Goal: Task Accomplishment & Management: Use online tool/utility

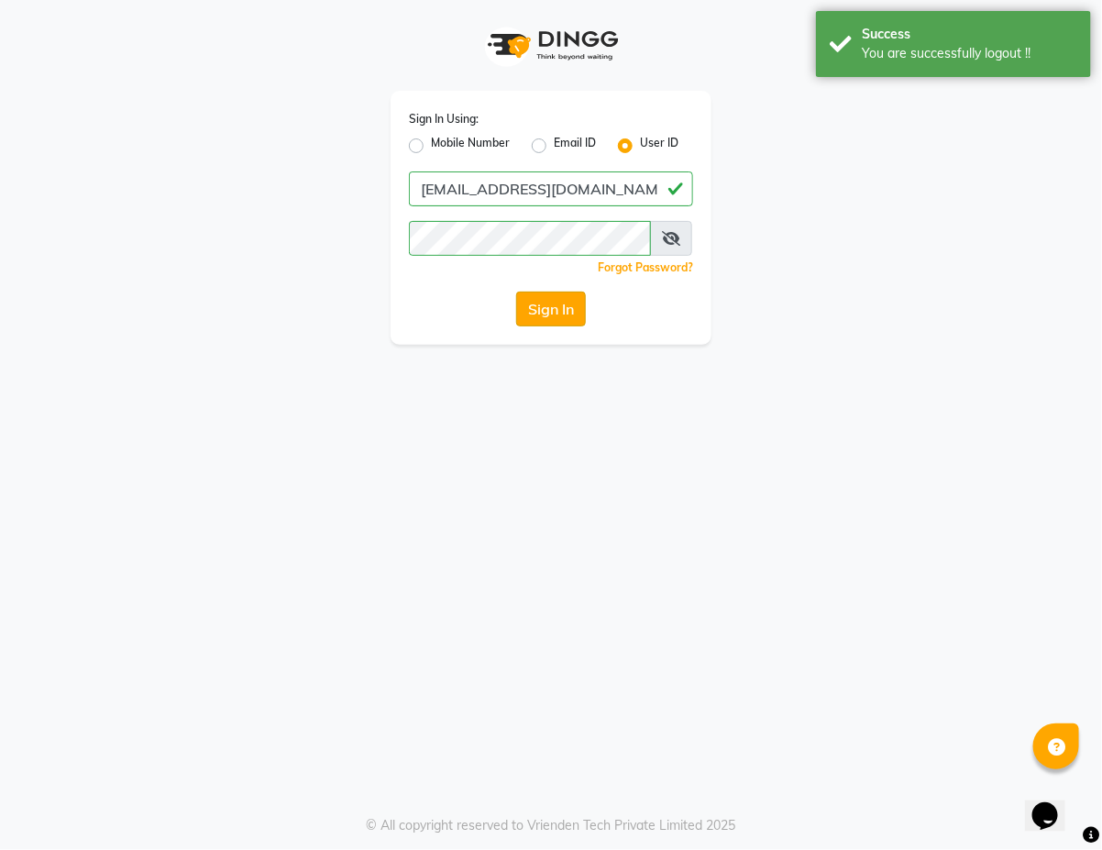
click at [556, 310] on button "Sign In" at bounding box center [551, 309] width 70 height 35
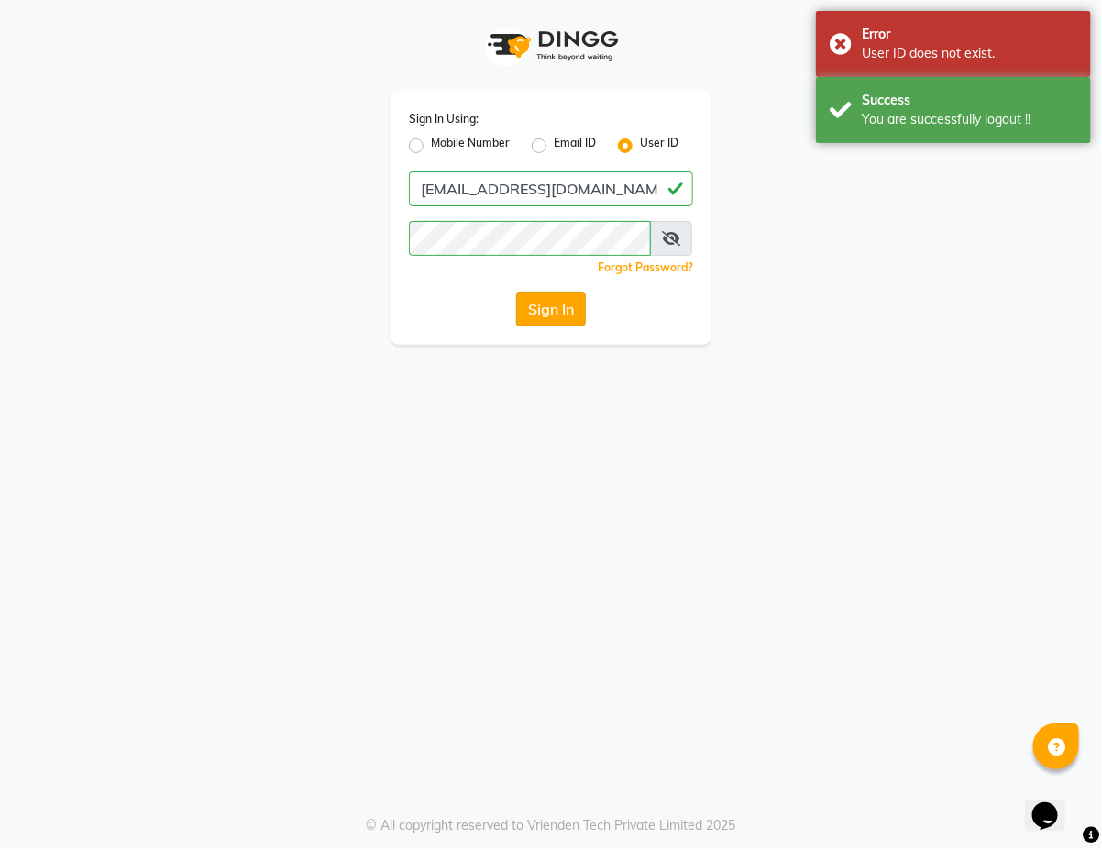
click at [576, 312] on button "Sign In" at bounding box center [551, 309] width 70 height 35
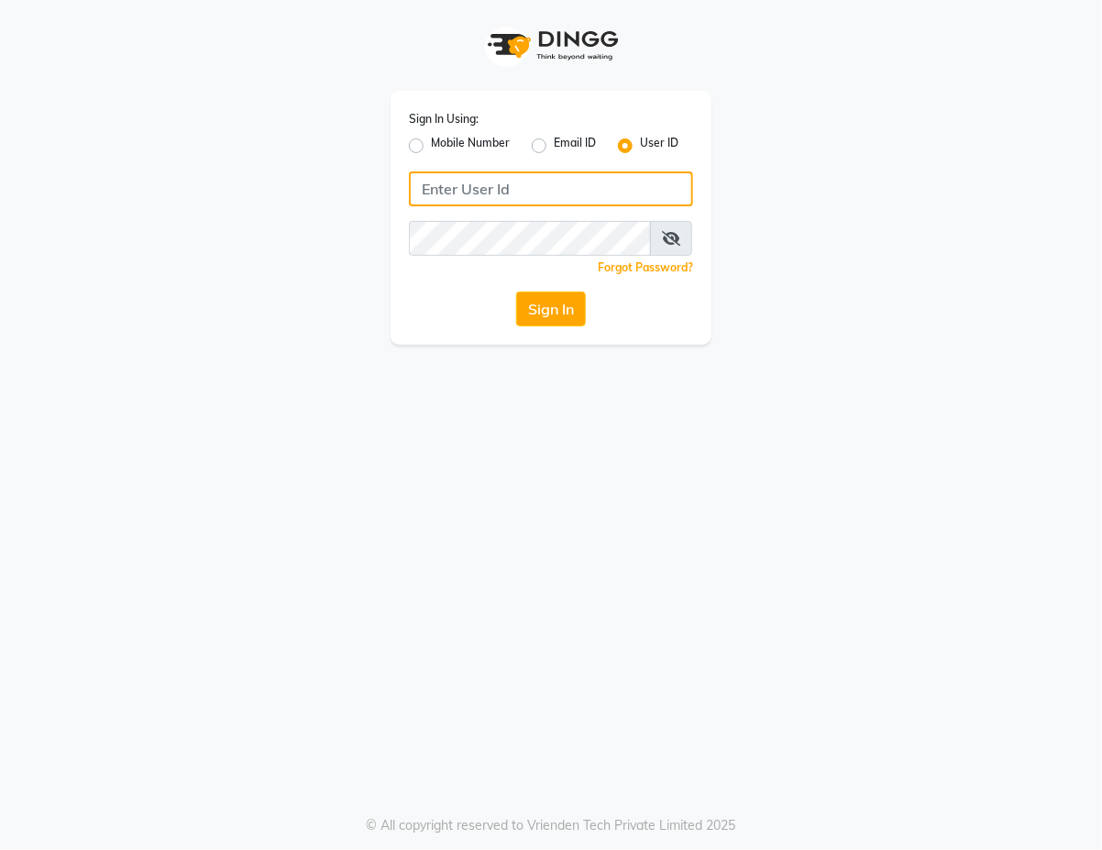
type input "[EMAIL_ADDRESS][DOMAIN_NAME]"
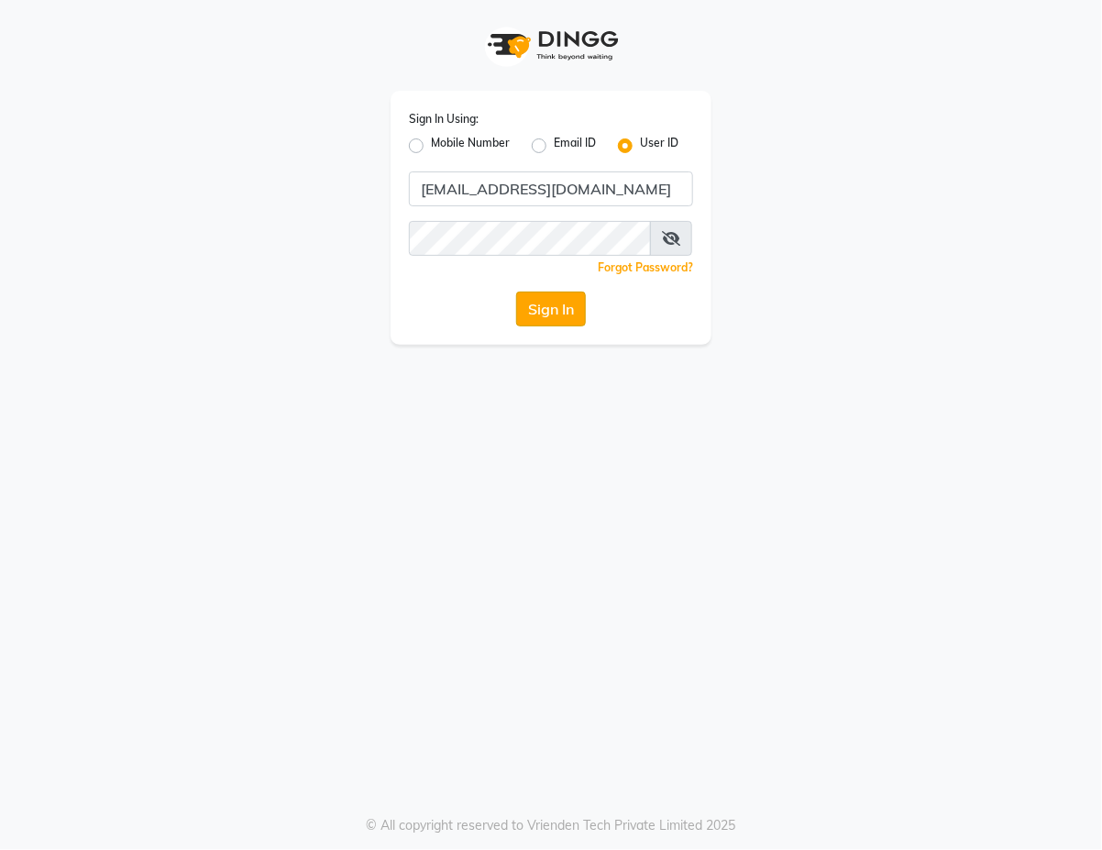
click at [557, 310] on button "Sign In" at bounding box center [551, 309] width 70 height 35
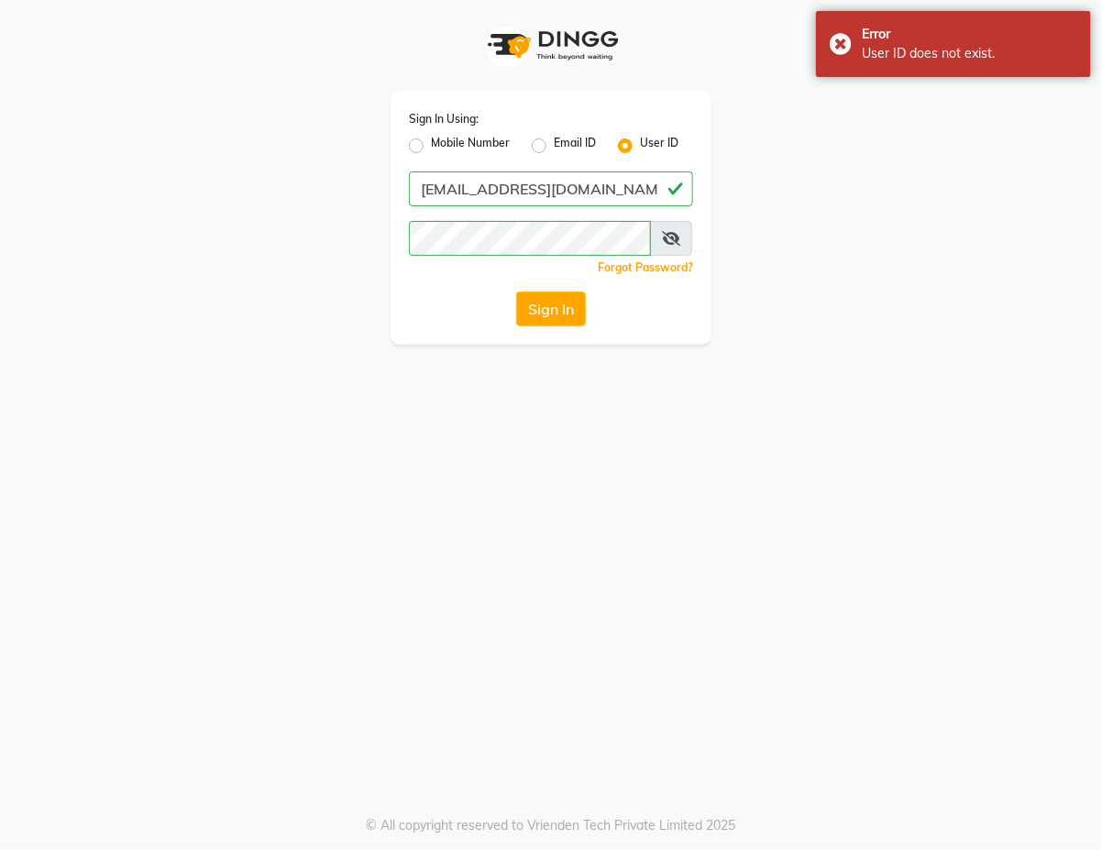
click at [1014, 119] on div "Sign In Using: Mobile Number Email ID User ID sales@kidzkutz.com Remember me Fo…" at bounding box center [550, 172] width 1045 height 345
click at [1028, 69] on div "Error User ID does not exist." at bounding box center [953, 44] width 275 height 66
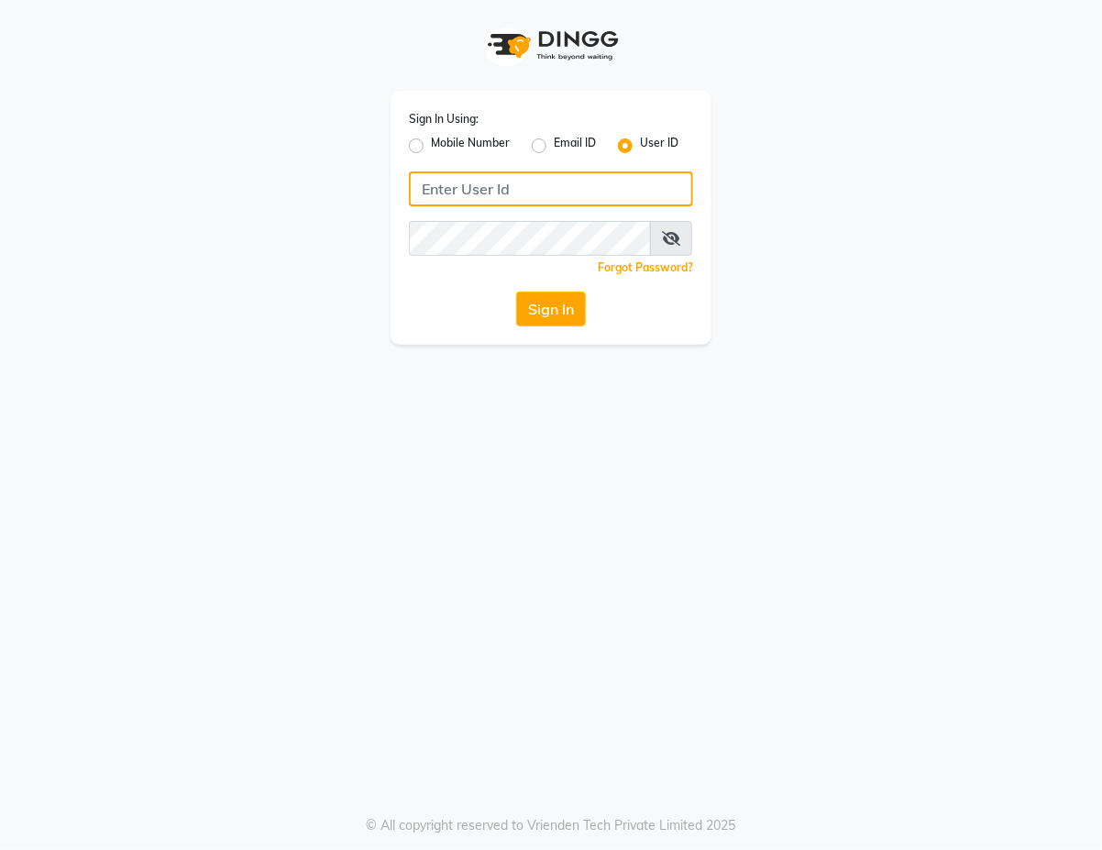
type input "[EMAIL_ADDRESS][DOMAIN_NAME]"
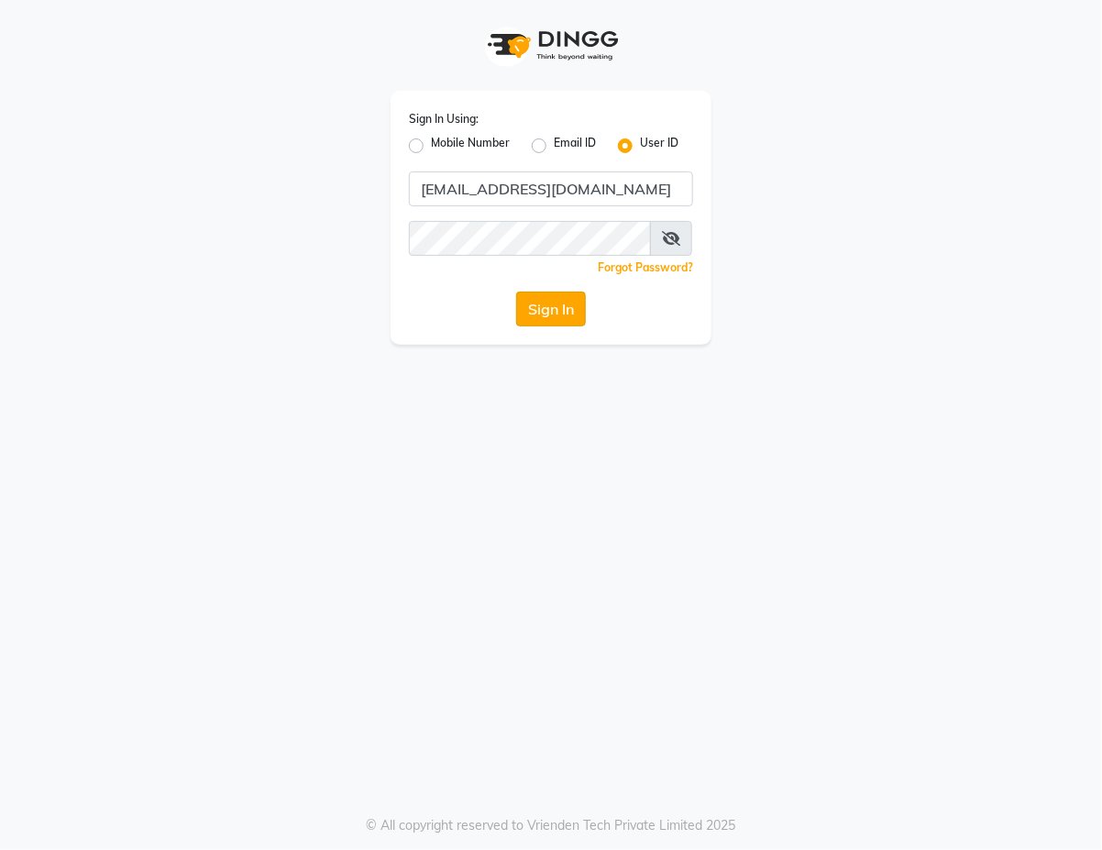
click at [559, 312] on button "Sign In" at bounding box center [551, 309] width 70 height 35
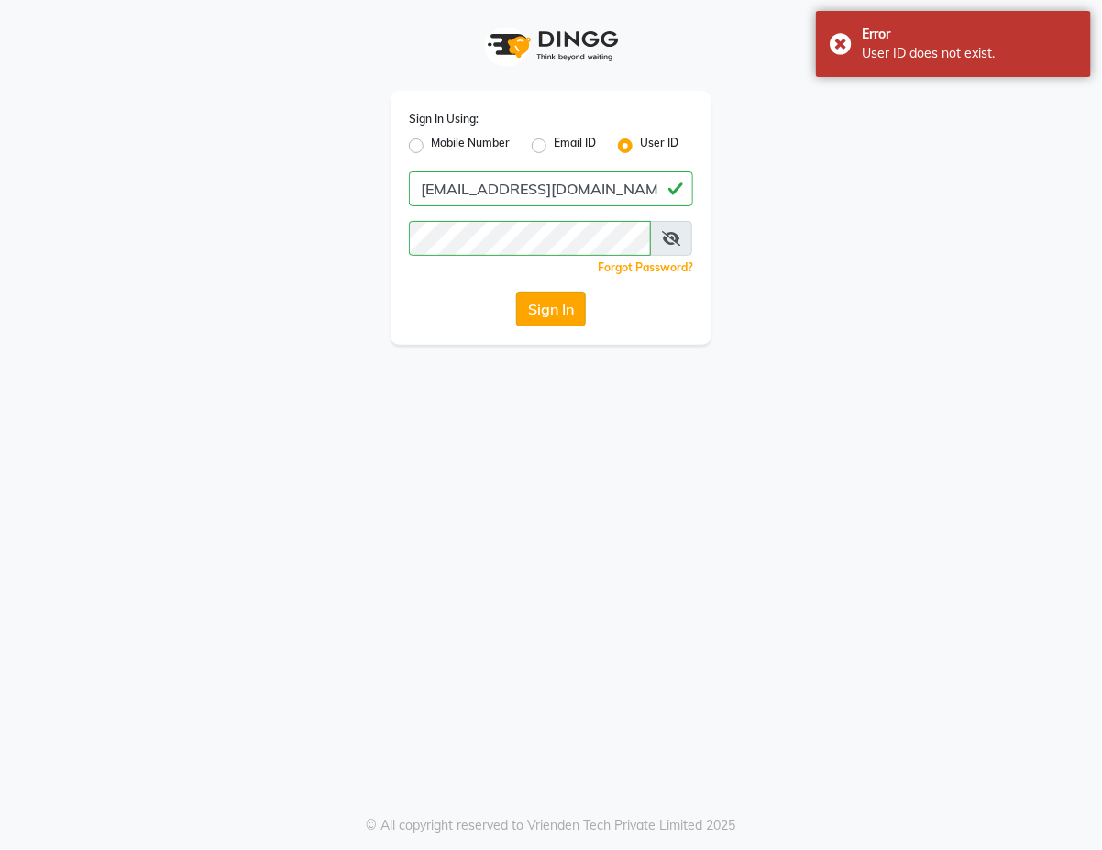
click at [568, 314] on button "Sign In" at bounding box center [551, 309] width 70 height 35
click at [552, 314] on button "Sign In" at bounding box center [551, 309] width 70 height 35
click at [539, 319] on button "Sign In" at bounding box center [551, 309] width 70 height 35
click at [568, 312] on button "Sign In" at bounding box center [551, 309] width 70 height 35
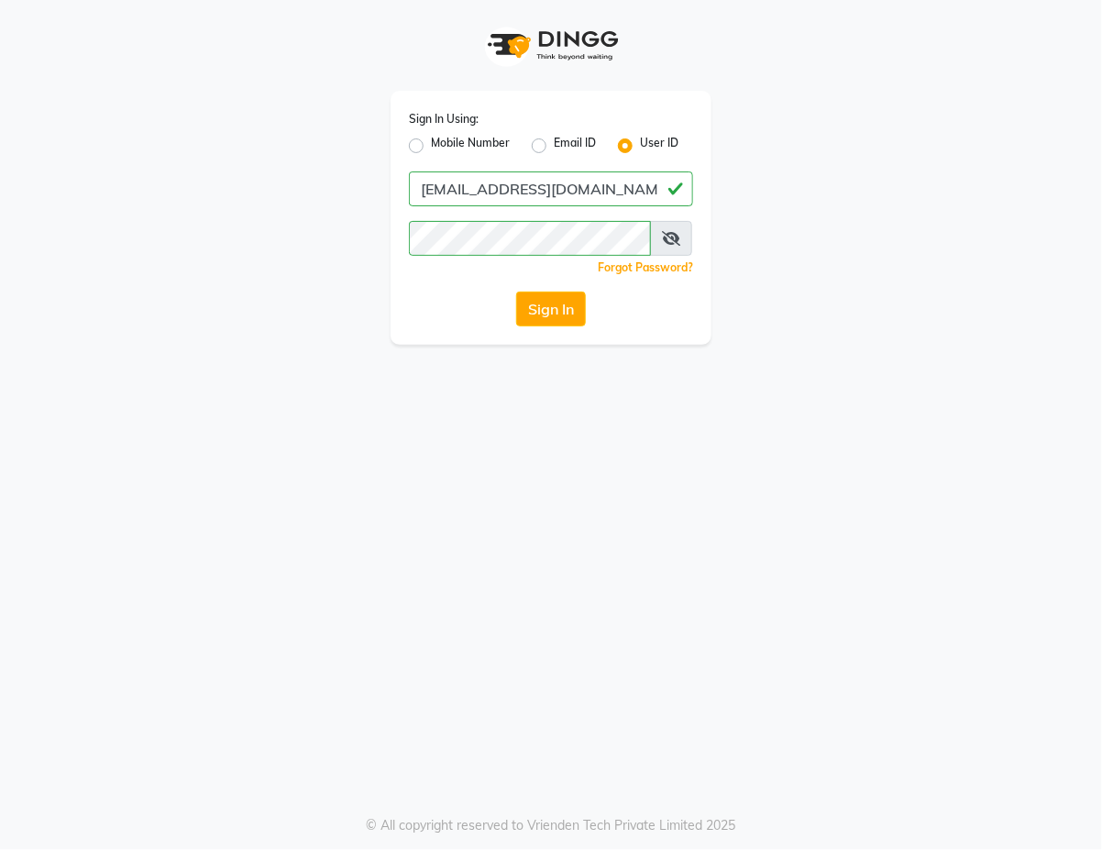
click at [1074, 2] on app-login "Sign In Using: Mobile Number Email ID User ID sales@kidzkutz.com Remember me Fo…" at bounding box center [551, 172] width 1102 height 345
click at [565, 309] on button "Sign In" at bounding box center [551, 309] width 70 height 35
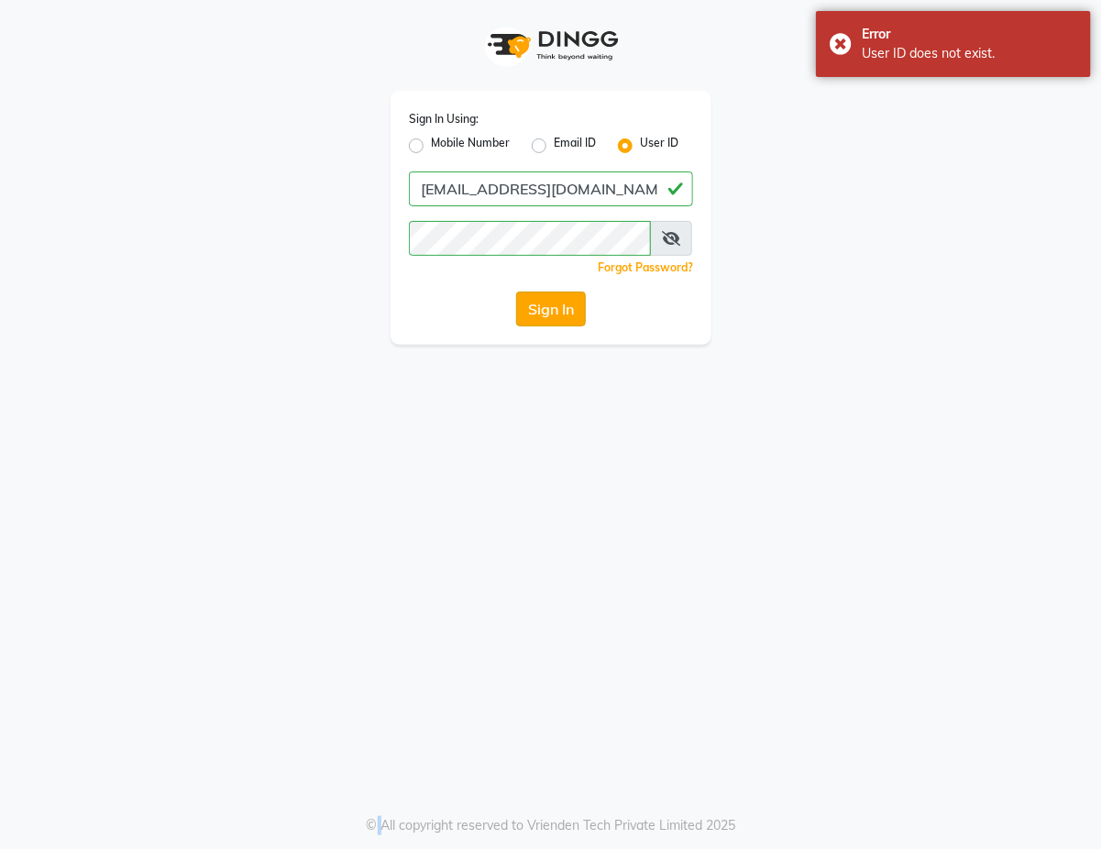
click at [556, 309] on button "Sign In" at bounding box center [551, 309] width 70 height 35
click at [559, 309] on button "Sign In" at bounding box center [551, 309] width 70 height 35
click at [578, 312] on button "Sign In" at bounding box center [551, 309] width 70 height 35
click at [578, 319] on button "Sign In" at bounding box center [551, 309] width 70 height 35
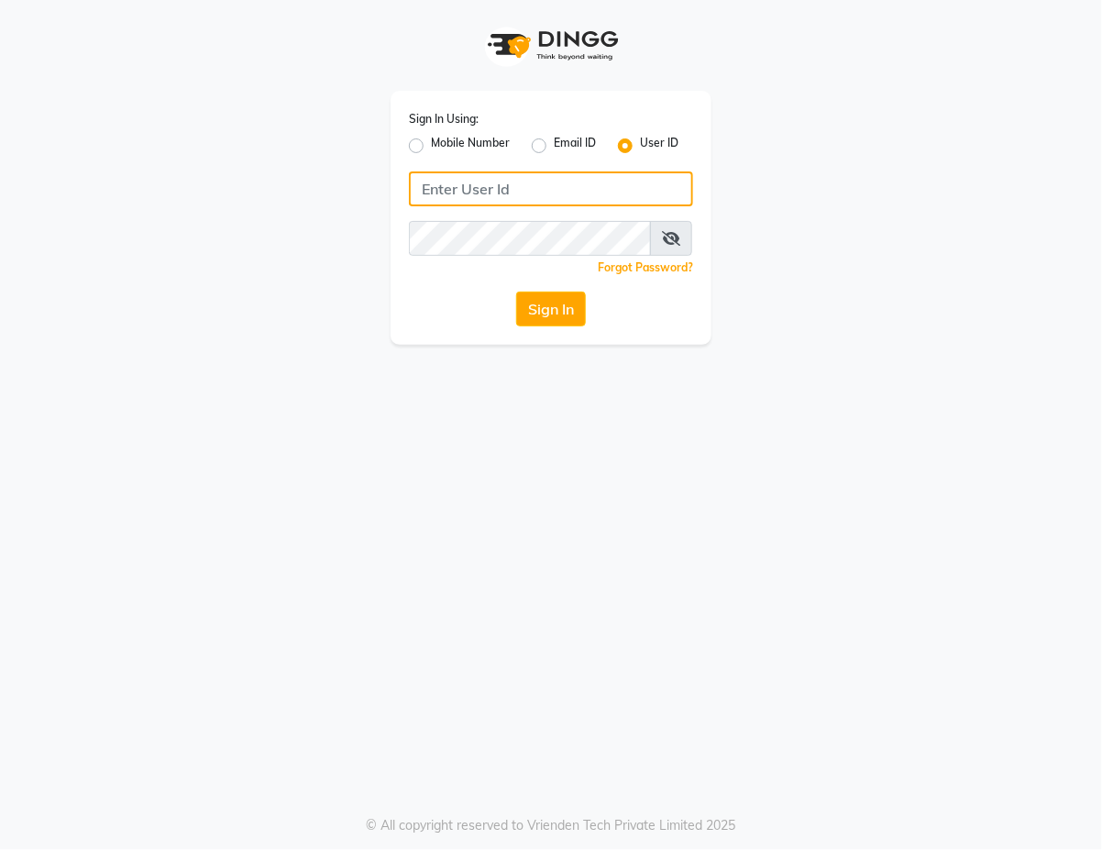
type input "sales@kidzkutz.com"
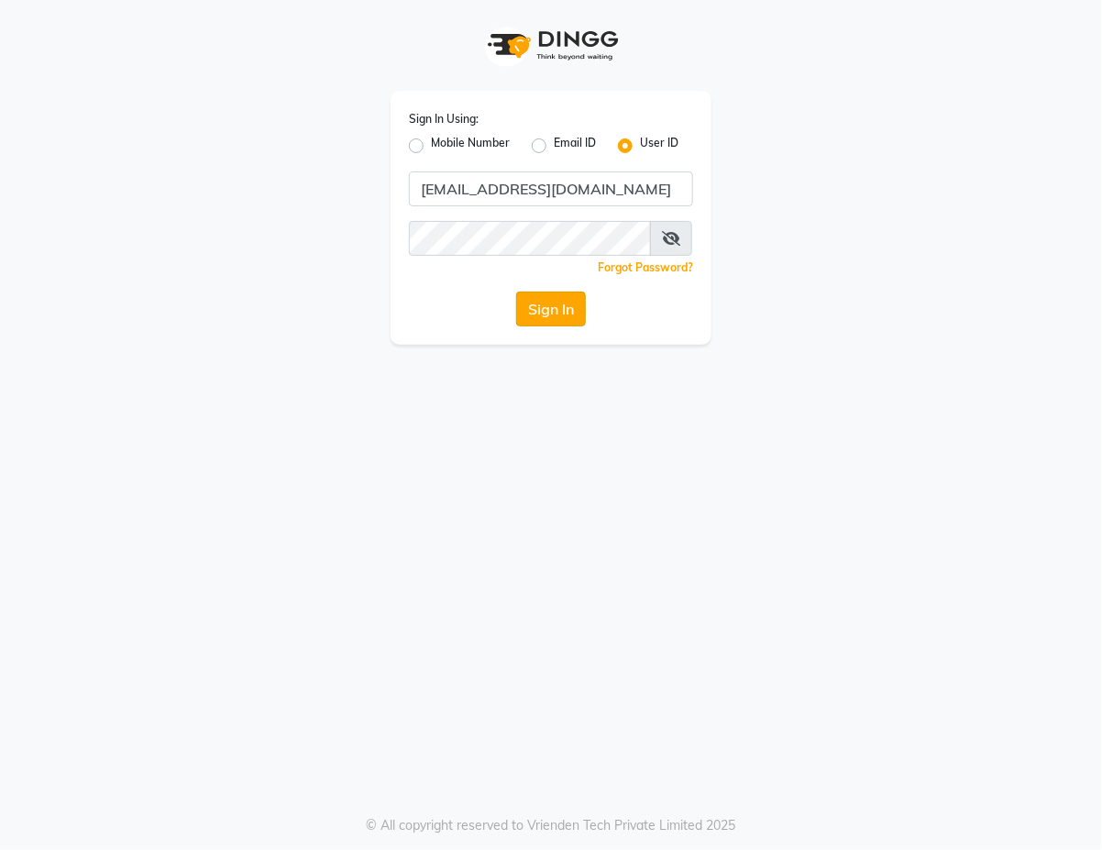
click at [555, 314] on button "Sign In" at bounding box center [551, 309] width 70 height 35
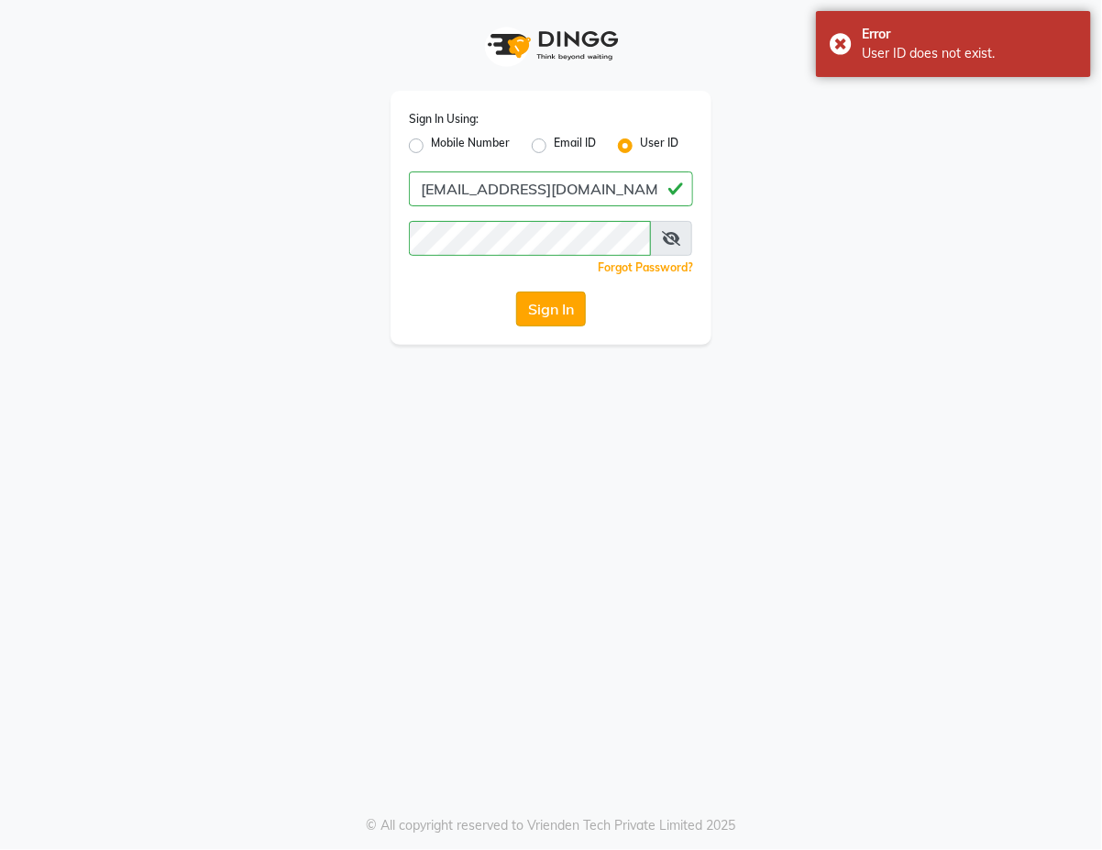
click at [556, 318] on button "Sign In" at bounding box center [551, 309] width 70 height 35
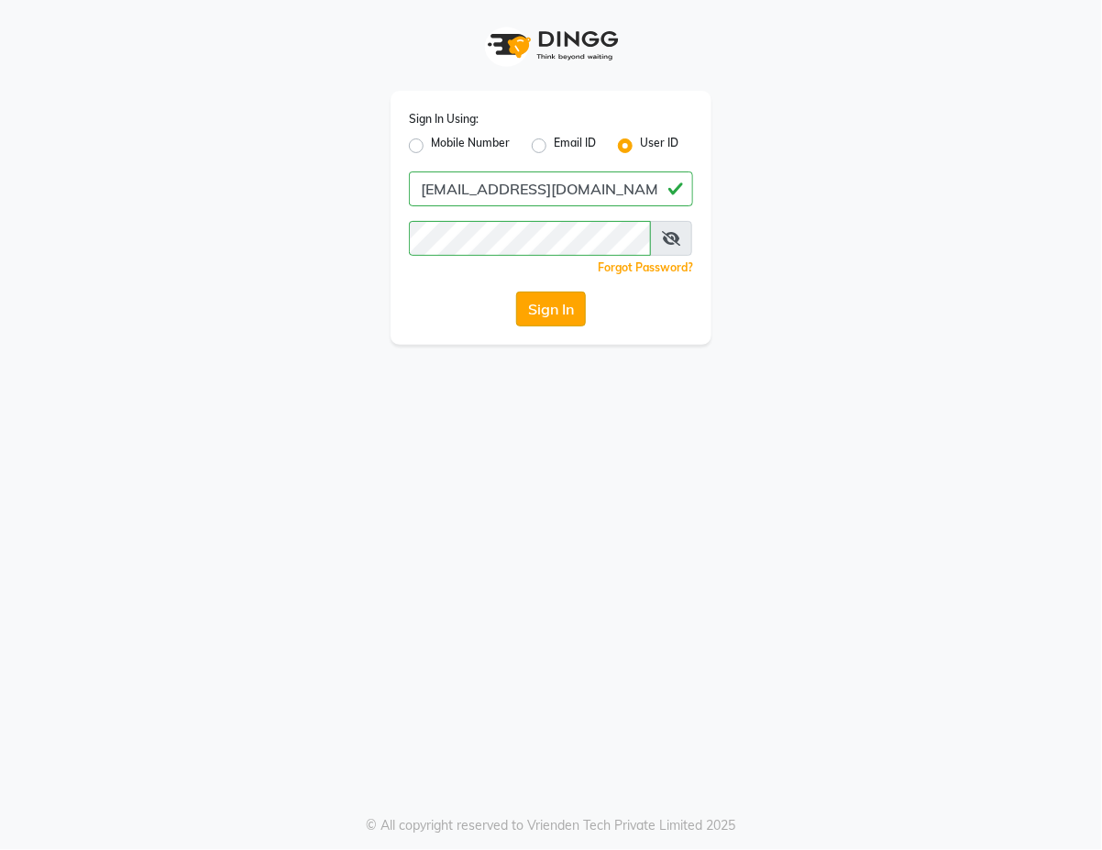
click at [568, 314] on button "Sign In" at bounding box center [551, 309] width 70 height 35
click at [552, 309] on button "Sign In" at bounding box center [551, 309] width 70 height 35
click at [556, 295] on button "Sign In" at bounding box center [551, 309] width 70 height 35
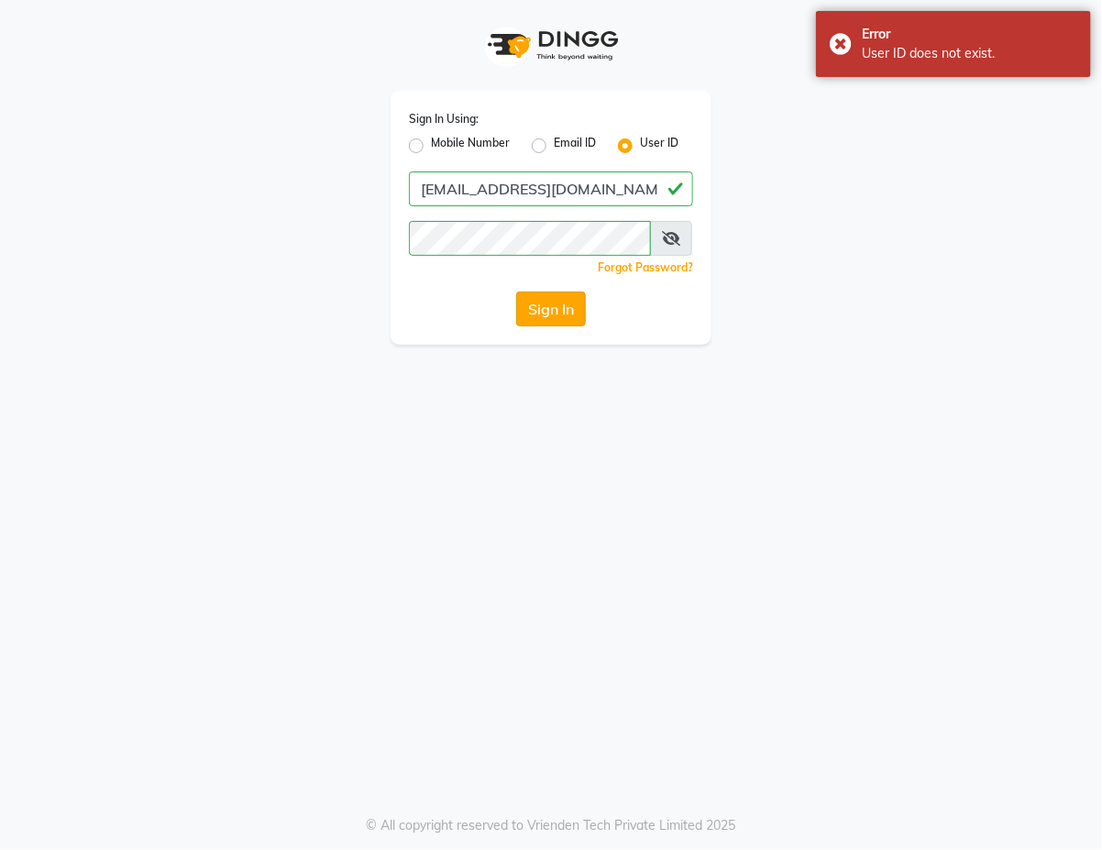
click at [546, 300] on button "Sign In" at bounding box center [551, 309] width 70 height 35
click at [855, 47] on div "Error User ID does not exist." at bounding box center [953, 44] width 275 height 66
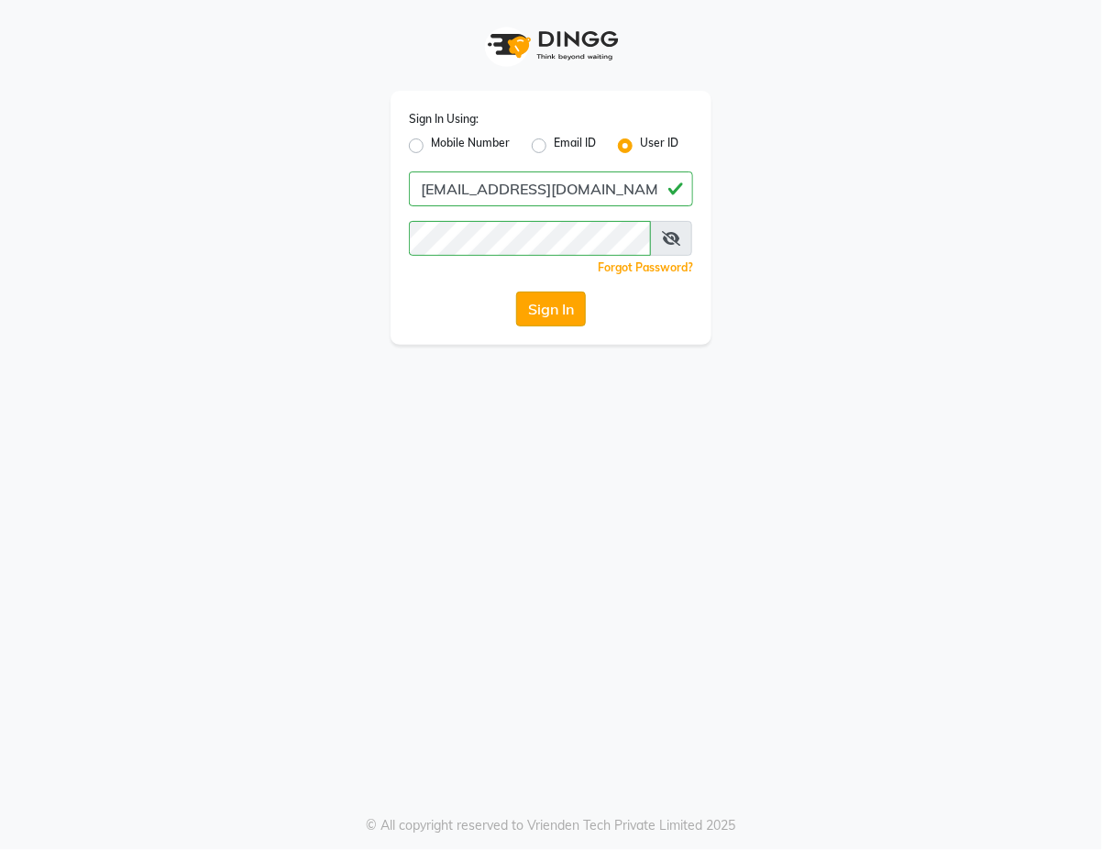
click at [550, 314] on button "Sign In" at bounding box center [551, 309] width 70 height 35
click at [544, 310] on button "Sign In" at bounding box center [551, 309] width 70 height 35
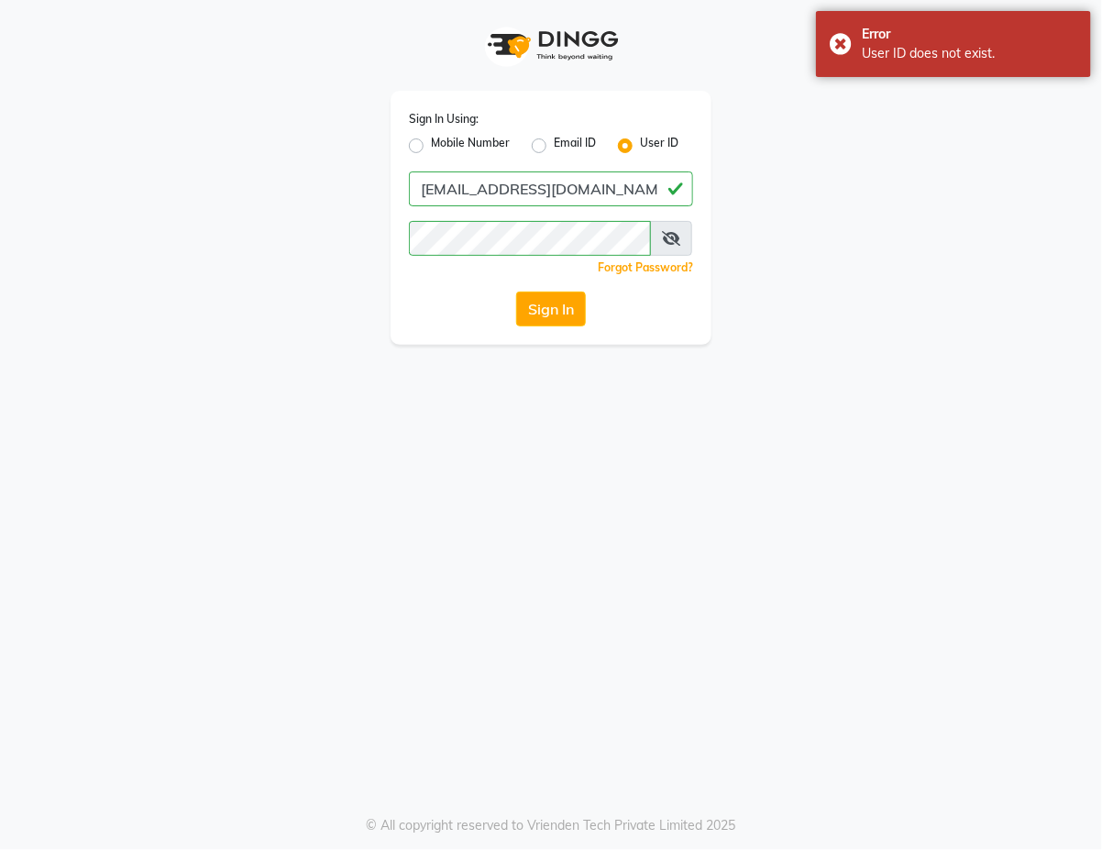
click at [73, 1] on div "Sign In Using: Mobile Number Email ID User ID sales@kidzkutz.com Remember me Fo…" at bounding box center [550, 172] width 1045 height 345
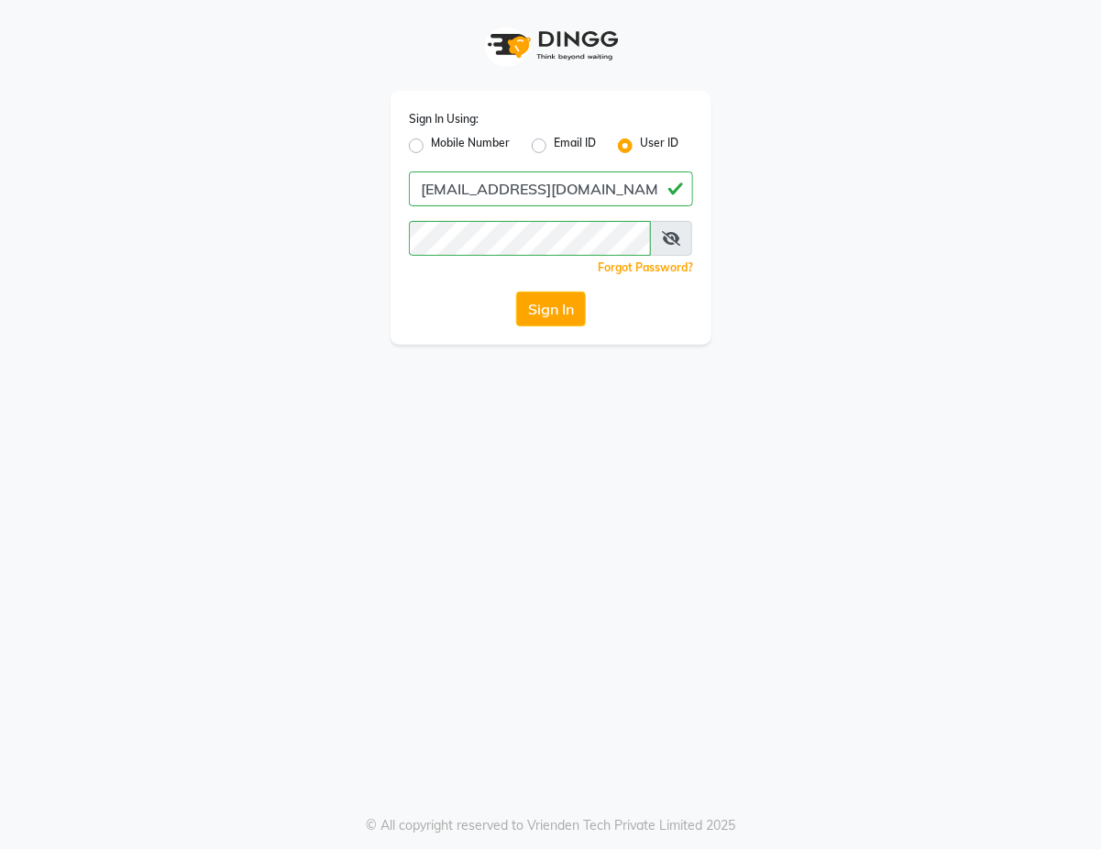
click at [62, 1] on div "Sign In Using: Mobile Number Email ID User ID sales@kidzkutz.com Remember me Fo…" at bounding box center [550, 172] width 1045 height 345
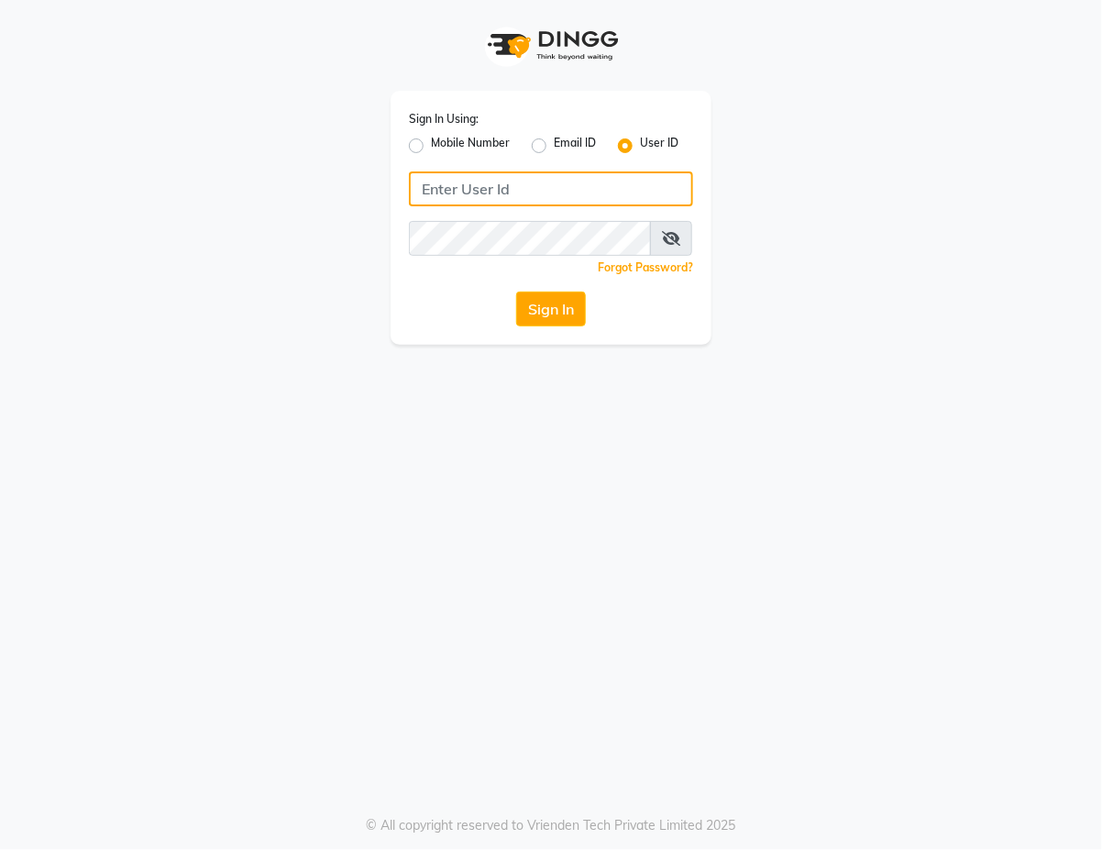
type input "[EMAIL_ADDRESS][DOMAIN_NAME]"
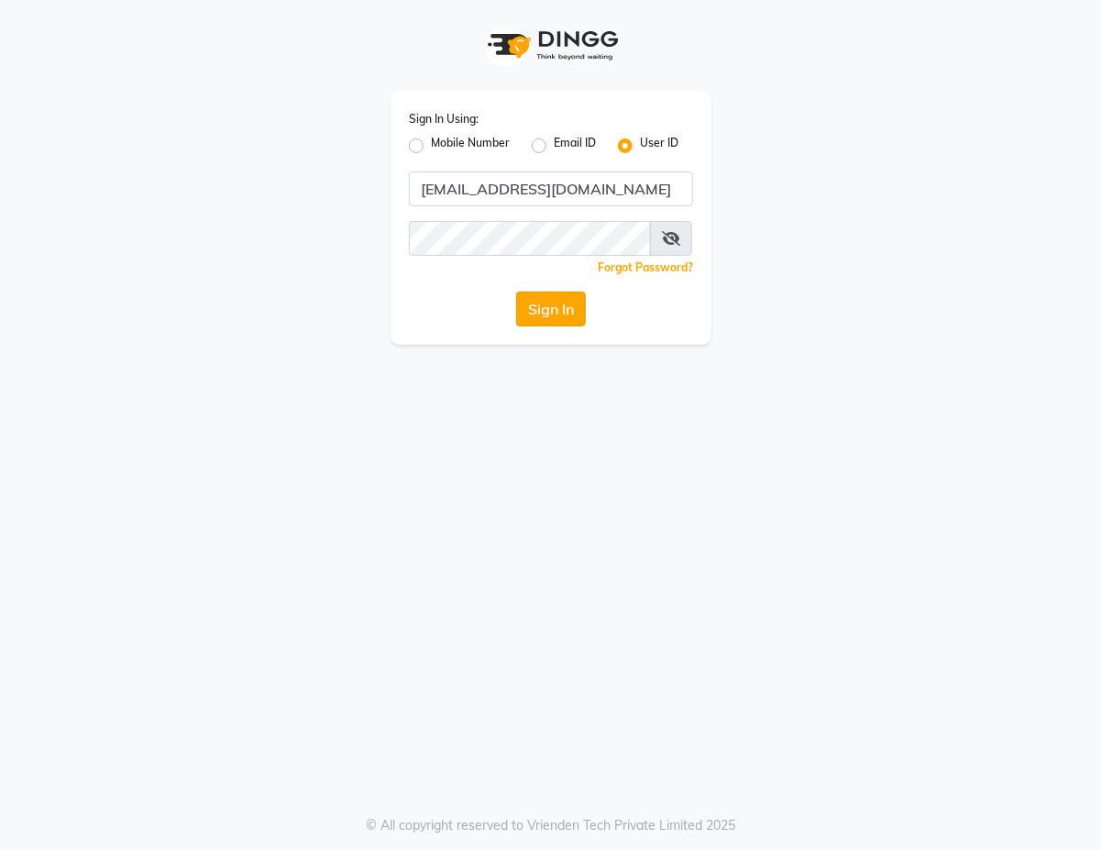
click at [569, 304] on button "Sign In" at bounding box center [551, 309] width 70 height 35
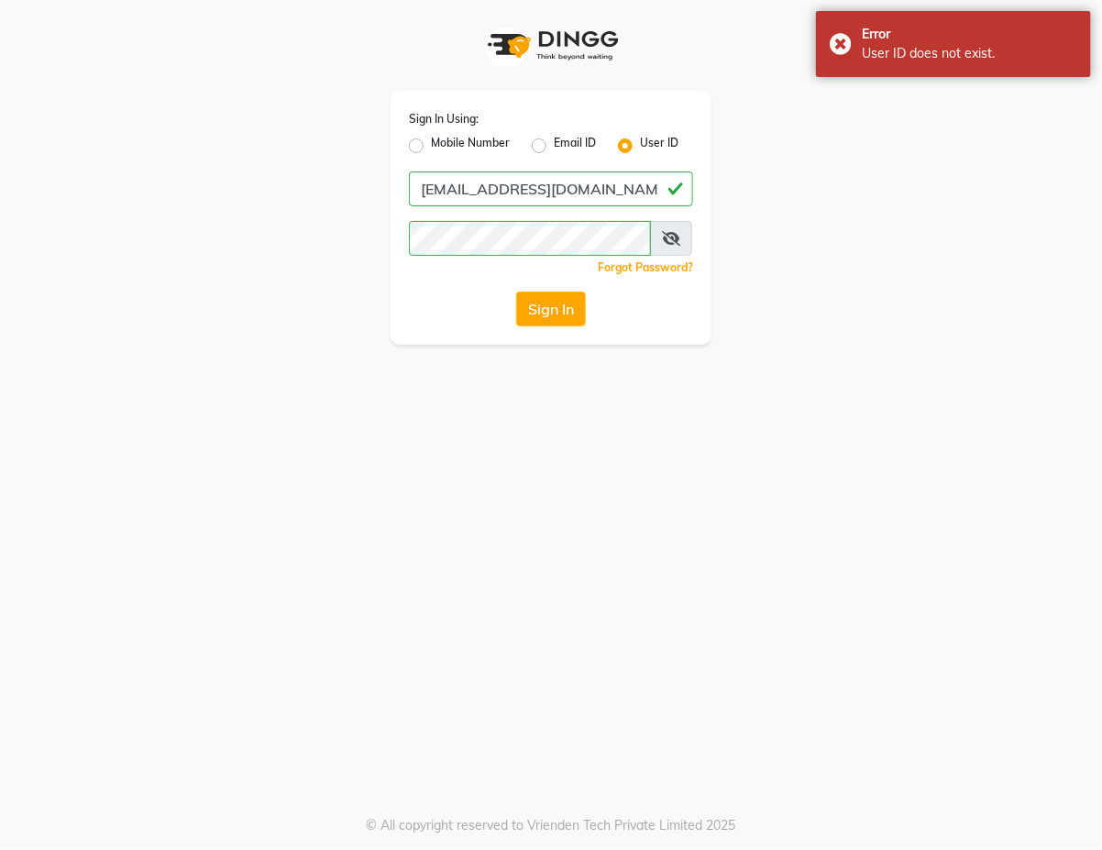
click at [567, 149] on label "Email ID" at bounding box center [575, 146] width 42 height 22
click at [566, 147] on input "Email ID" at bounding box center [560, 141] width 12 height 12
radio input "true"
radio input "false"
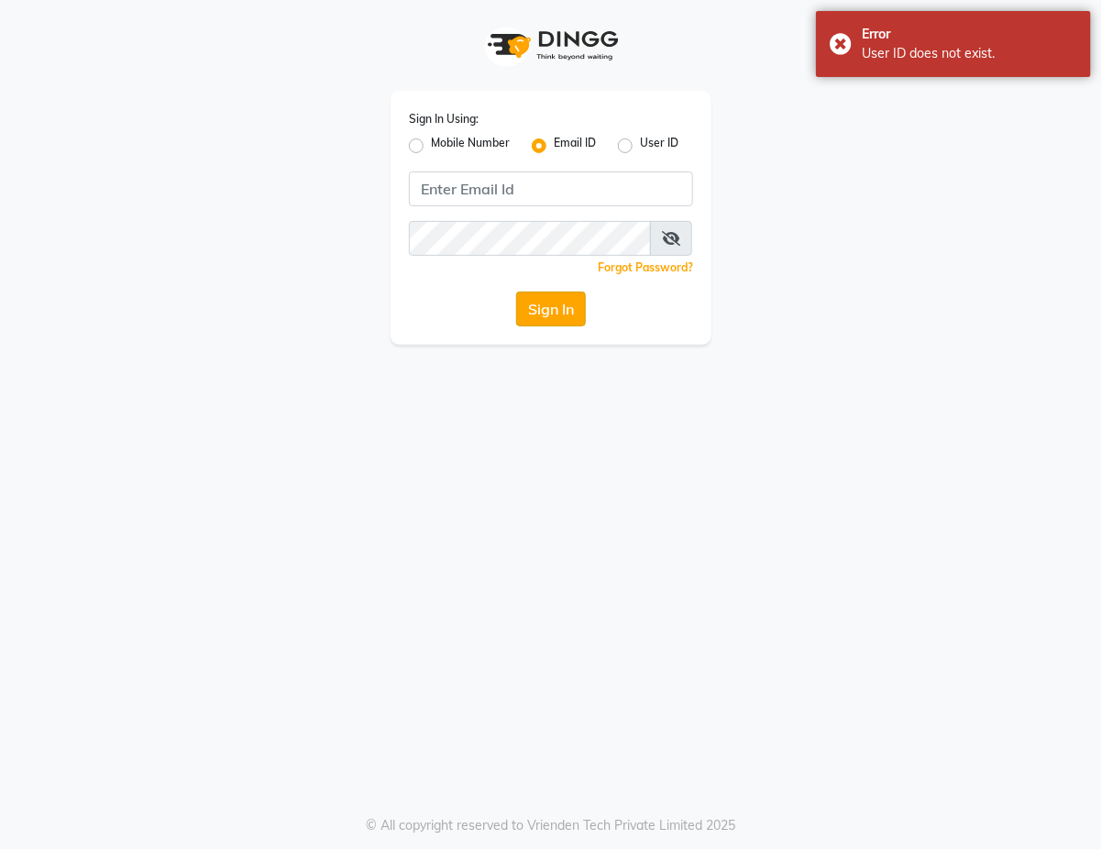
click at [556, 307] on button "Sign In" at bounding box center [551, 309] width 70 height 35
click at [640, 144] on label "User ID" at bounding box center [659, 146] width 39 height 22
click at [640, 144] on input "User ID" at bounding box center [646, 141] width 12 height 12
radio input "true"
radio input "false"
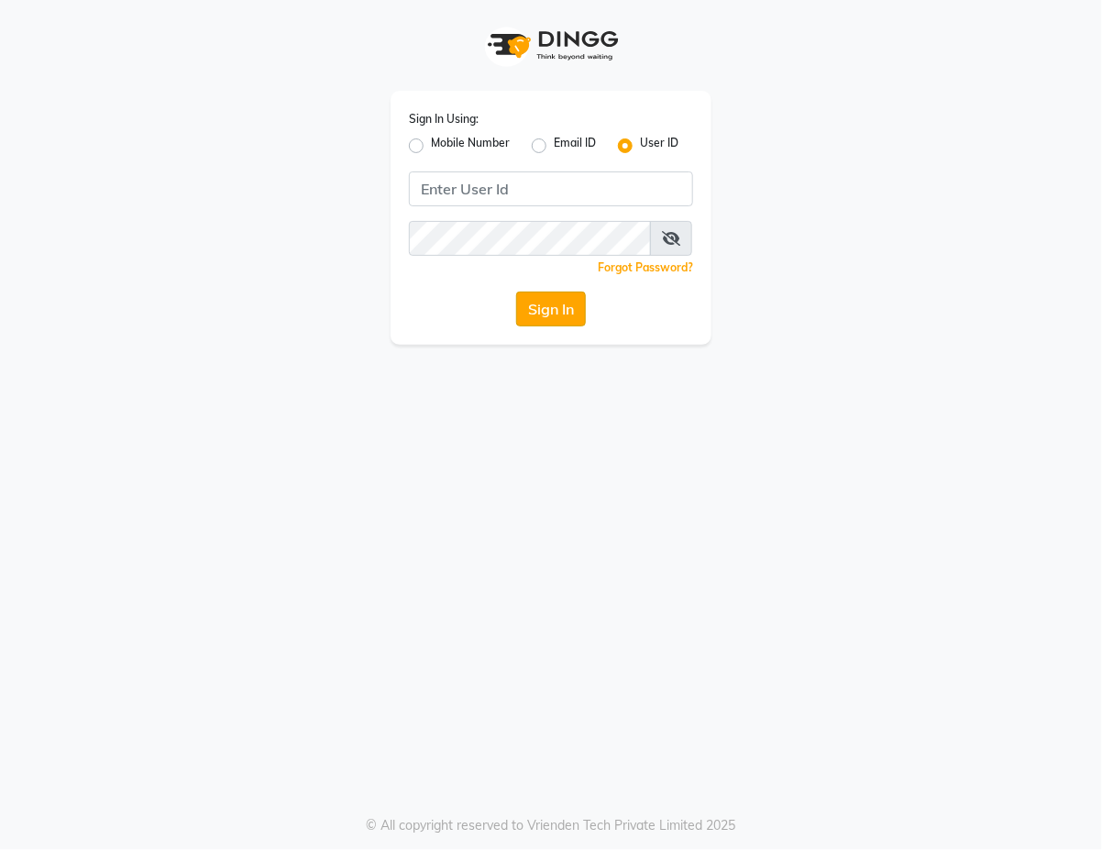
click at [555, 313] on button "Sign In" at bounding box center [551, 309] width 70 height 35
click at [583, 768] on div "Sign In Using: Mobile Number Email ID User ID Remember me Forgot Password? Sign…" at bounding box center [551, 425] width 1102 height 850
click at [622, 780] on div "Sign In Using: Mobile Number Email ID User ID Remember me Forgot Password? Sign…" at bounding box center [551, 425] width 1102 height 850
click at [643, 741] on div "Sign In Using: Mobile Number Email ID User ID Remember me Forgot Password? Sign…" at bounding box center [551, 425] width 1102 height 850
click at [637, 733] on div "Sign In Using: Mobile Number Email ID User ID Remember me Forgot Password? Sign…" at bounding box center [551, 425] width 1102 height 850
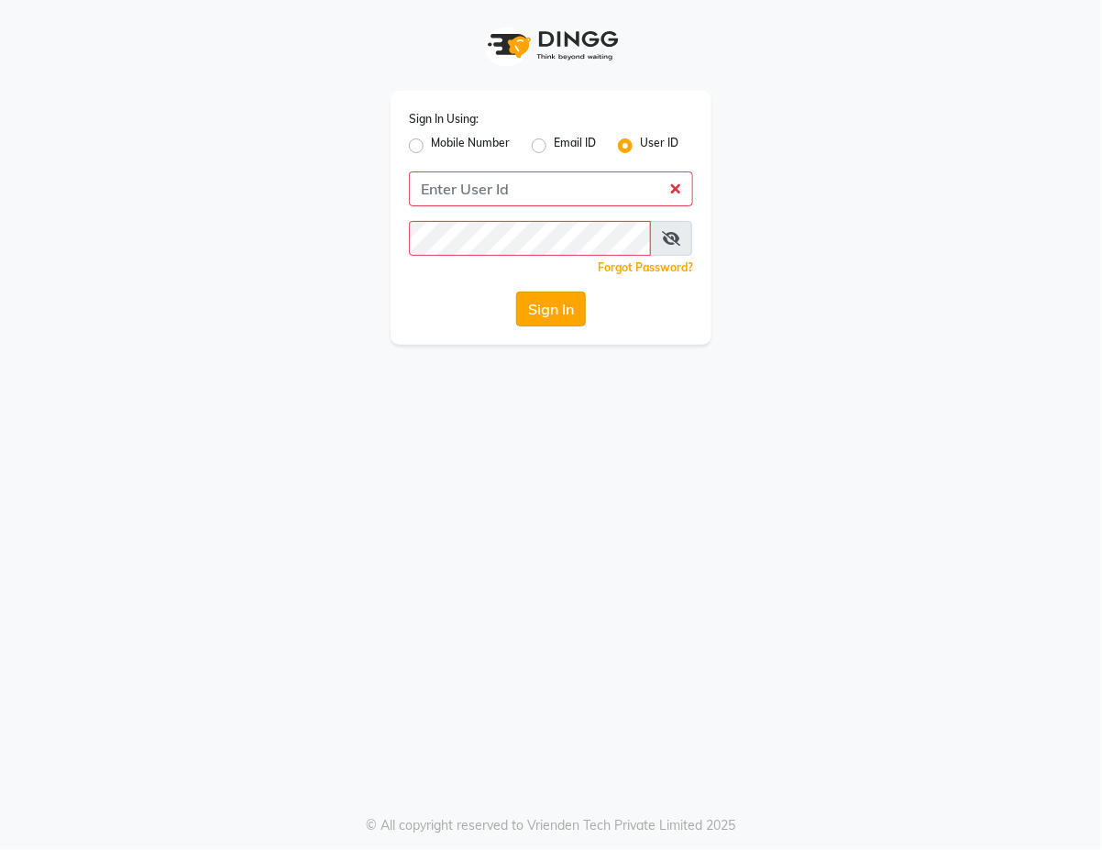
click at [562, 312] on button "Sign In" at bounding box center [551, 309] width 70 height 35
click at [977, 7] on div "Sign In Using: Mobile Number Email ID User ID Remember me Forgot Password? Sign…" at bounding box center [550, 172] width 1045 height 345
click at [562, 309] on button "Sign In" at bounding box center [551, 309] width 70 height 35
click at [560, 324] on button "Sign In" at bounding box center [551, 309] width 70 height 35
click at [573, 318] on button "Sign In" at bounding box center [551, 309] width 70 height 35
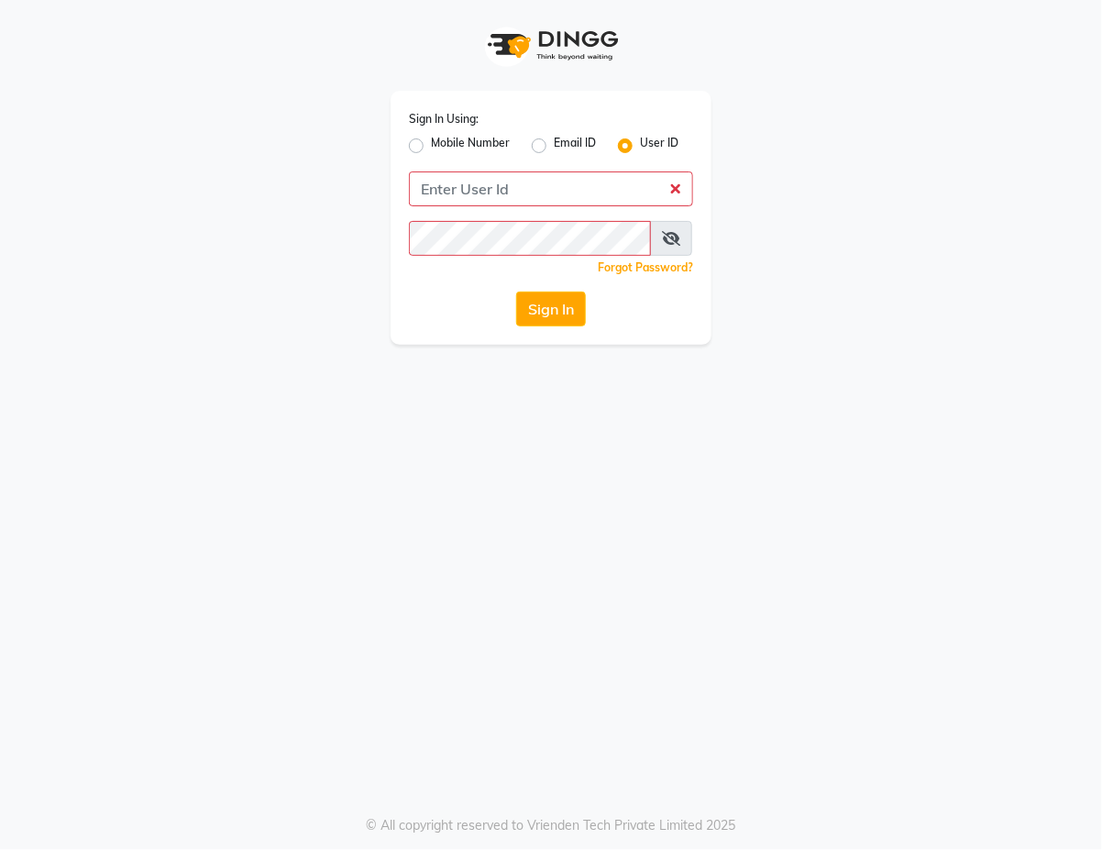
click at [854, 308] on div "Sign In Using: Mobile Number Email ID User ID Remember me Forgot Password? Sign…" at bounding box center [550, 172] width 1045 height 345
click at [876, 324] on div "Sign In Using: Mobile Number Email ID User ID Remember me Forgot Password? Sign…" at bounding box center [550, 172] width 1045 height 345
click at [921, 324] on div "Sign In Using: Mobile Number Email ID User ID Remember me Forgot Password? Sign…" at bounding box center [550, 172] width 1045 height 345
click at [830, 281] on div "Sign In Using: Mobile Number Email ID User ID Remember me Forgot Password? Sign…" at bounding box center [550, 172] width 1045 height 345
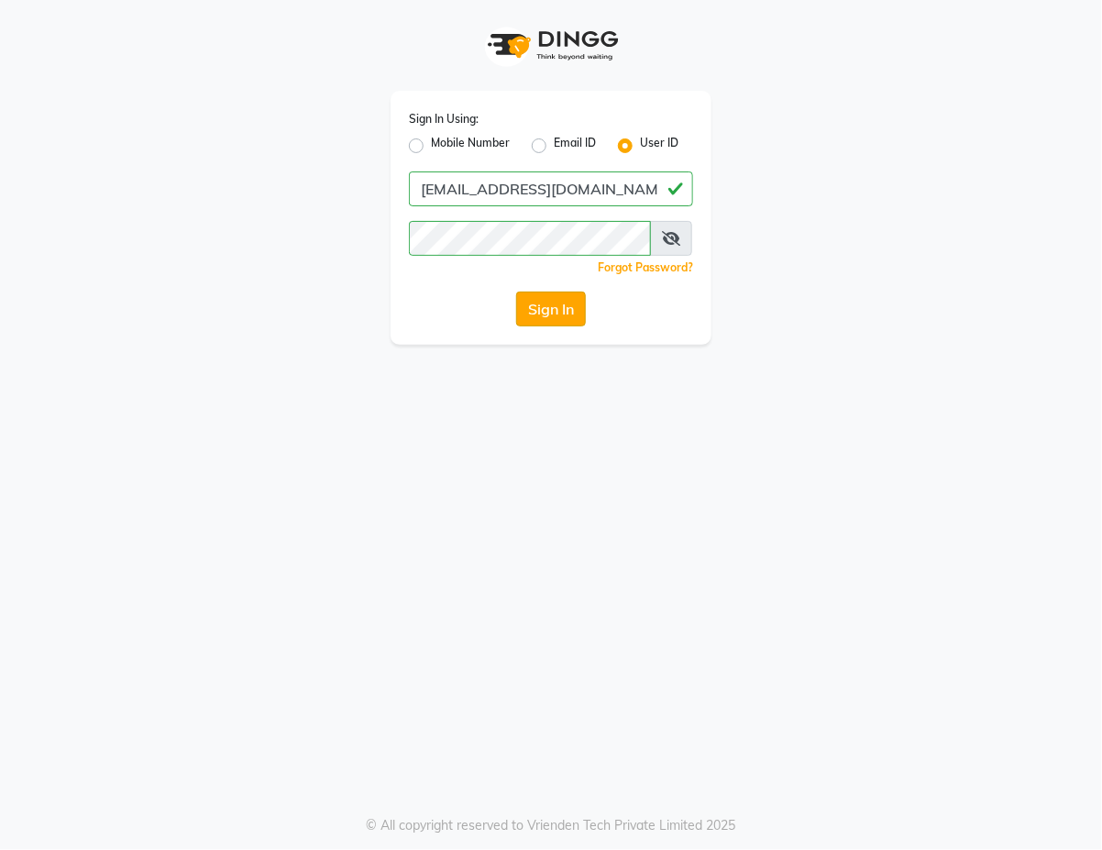
click at [550, 309] on button "Sign In" at bounding box center [551, 309] width 70 height 35
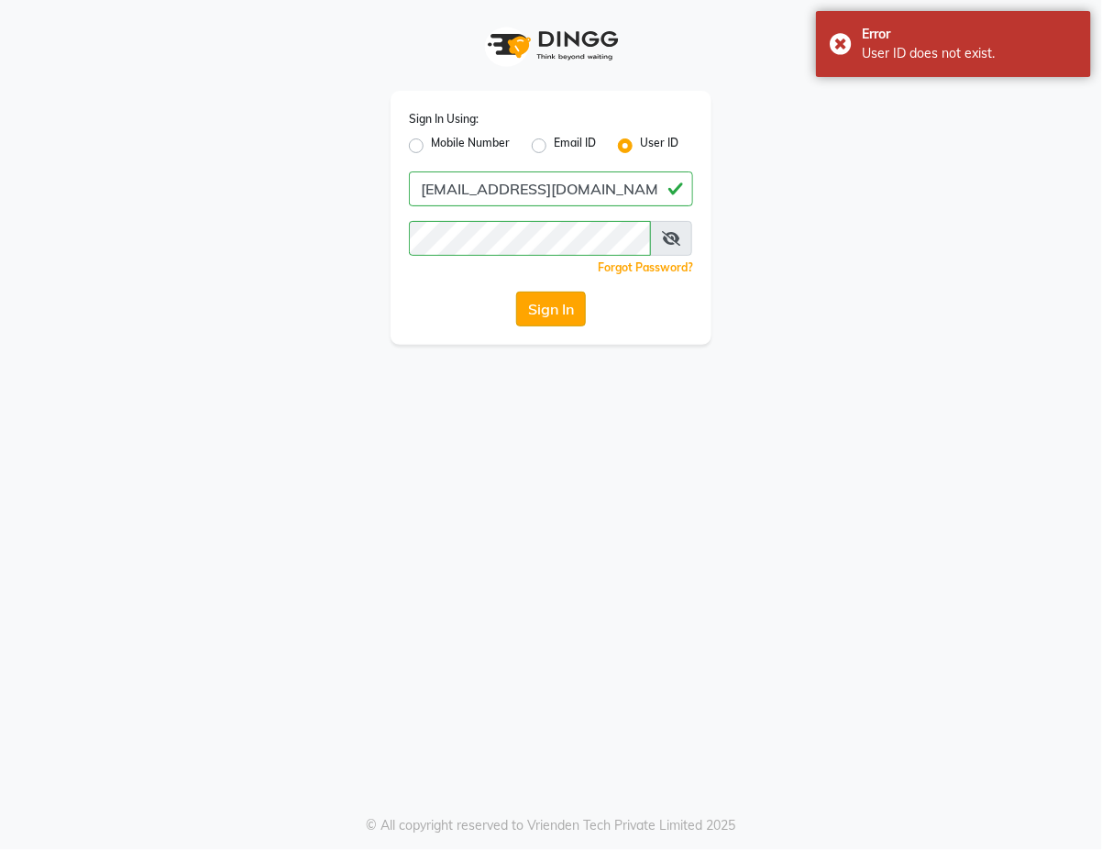
click at [562, 314] on button "Sign In" at bounding box center [551, 309] width 70 height 35
click at [559, 313] on button "Sign In" at bounding box center [551, 309] width 70 height 35
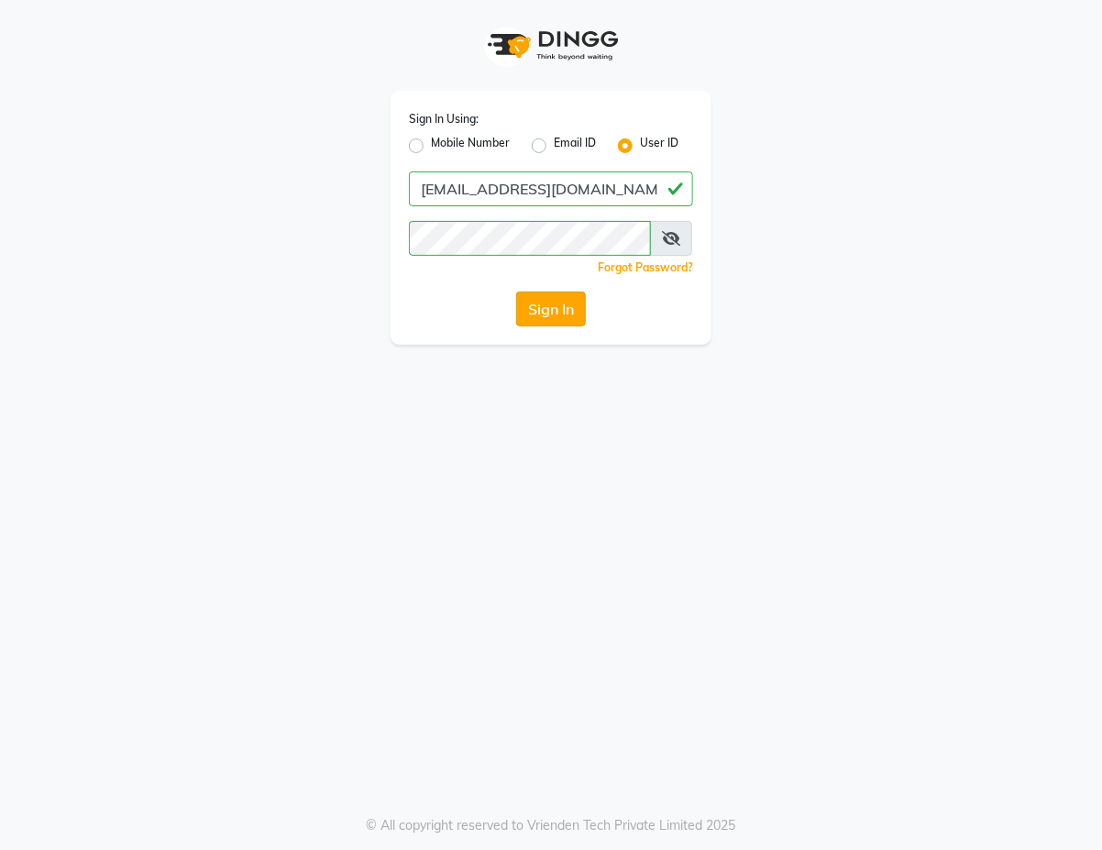
click at [567, 312] on button "Sign In" at bounding box center [551, 309] width 70 height 35
click at [554, 144] on label "Email ID" at bounding box center [575, 146] width 42 height 22
click at [554, 144] on input "Email ID" at bounding box center [560, 141] width 12 height 12
radio input "true"
radio input "false"
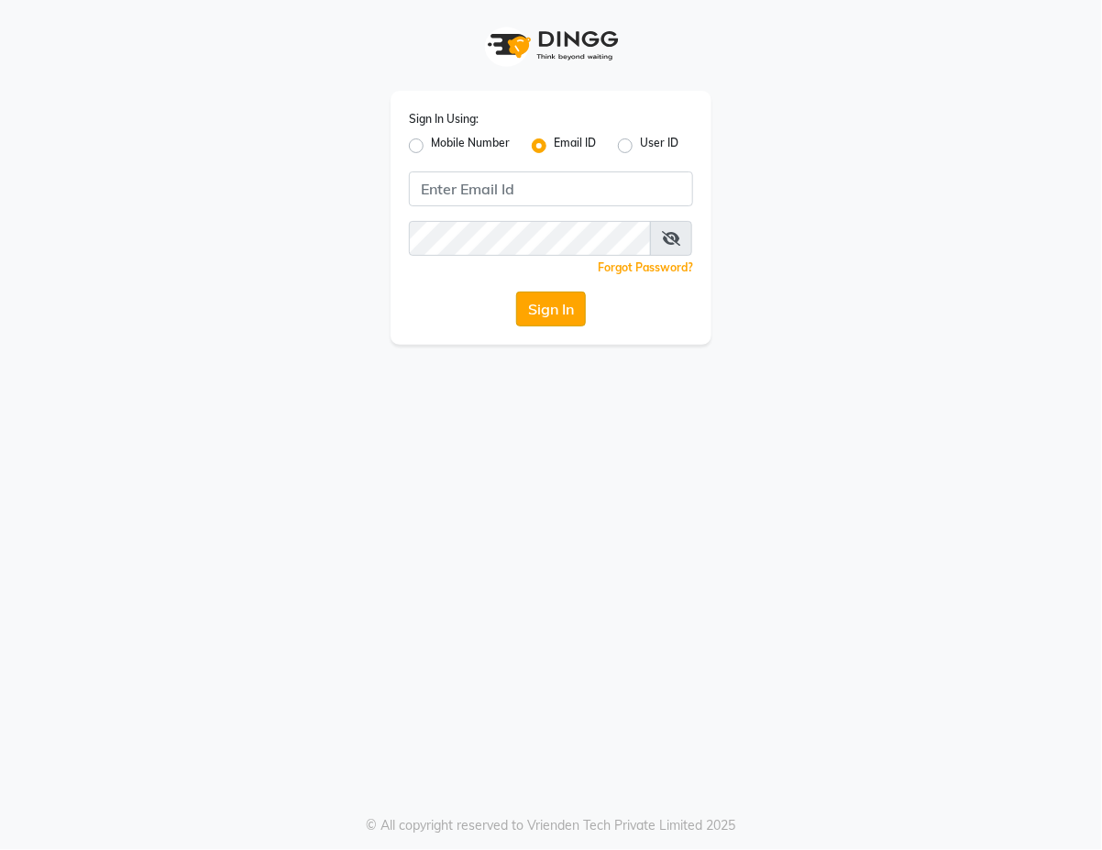
click at [566, 310] on button "Sign In" at bounding box center [551, 309] width 70 height 35
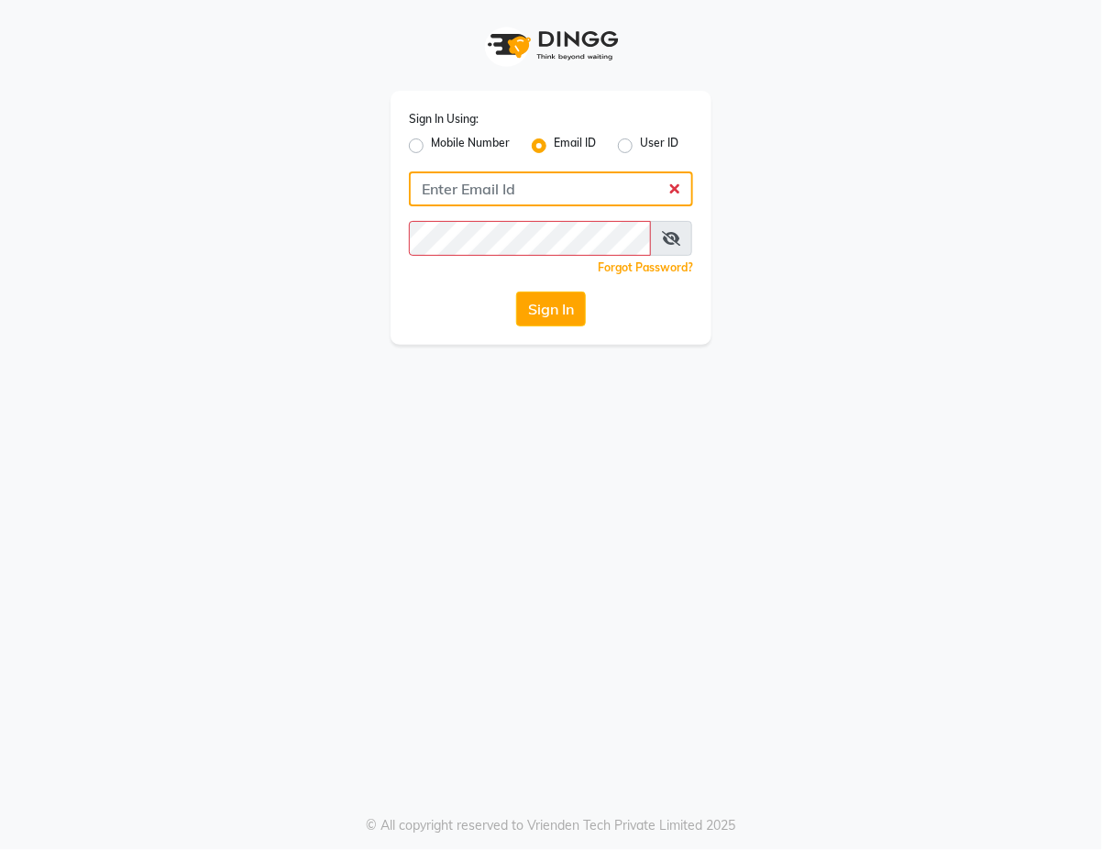
click at [557, 191] on input "Username" at bounding box center [551, 188] width 284 height 35
click at [548, 180] on input "Username" at bounding box center [551, 188] width 284 height 35
click at [578, 179] on input "Username" at bounding box center [551, 188] width 284 height 35
type input "[EMAIL_ADDRESS][DOMAIN_NAME]"
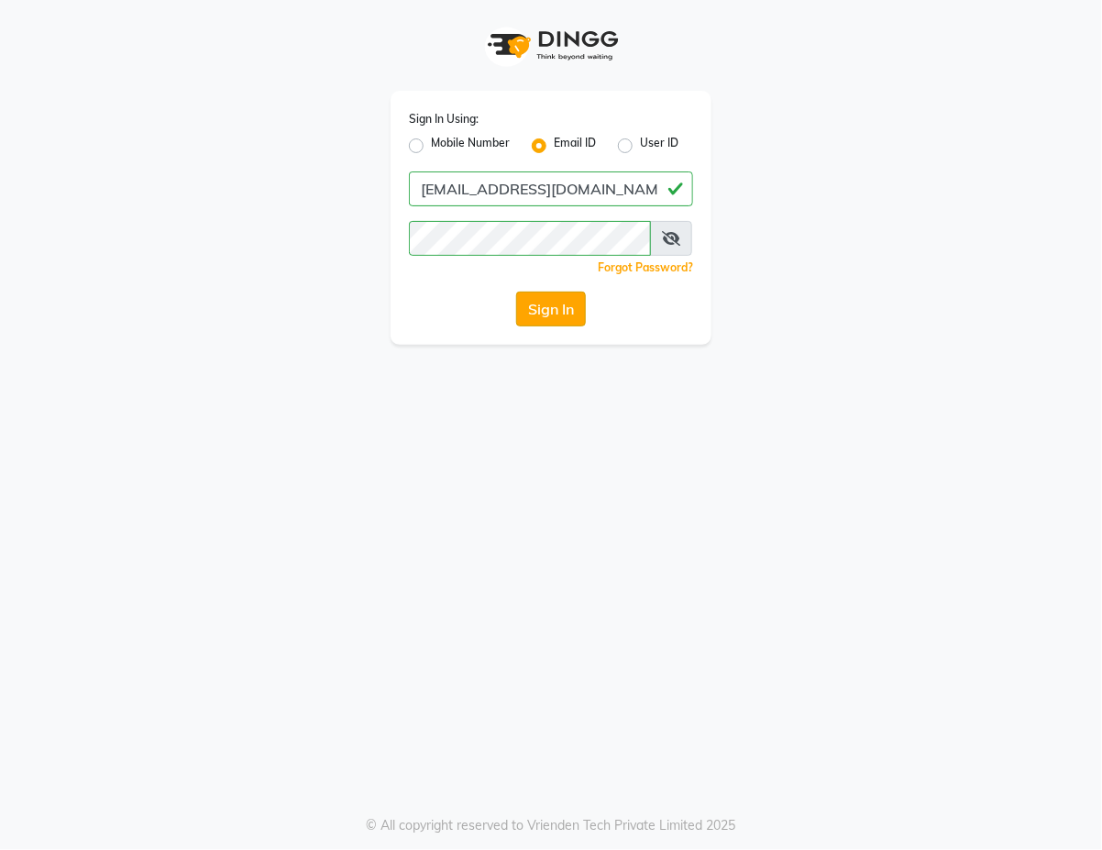
click at [560, 312] on button "Sign In" at bounding box center [551, 309] width 70 height 35
